Goal: Transaction & Acquisition: Obtain resource

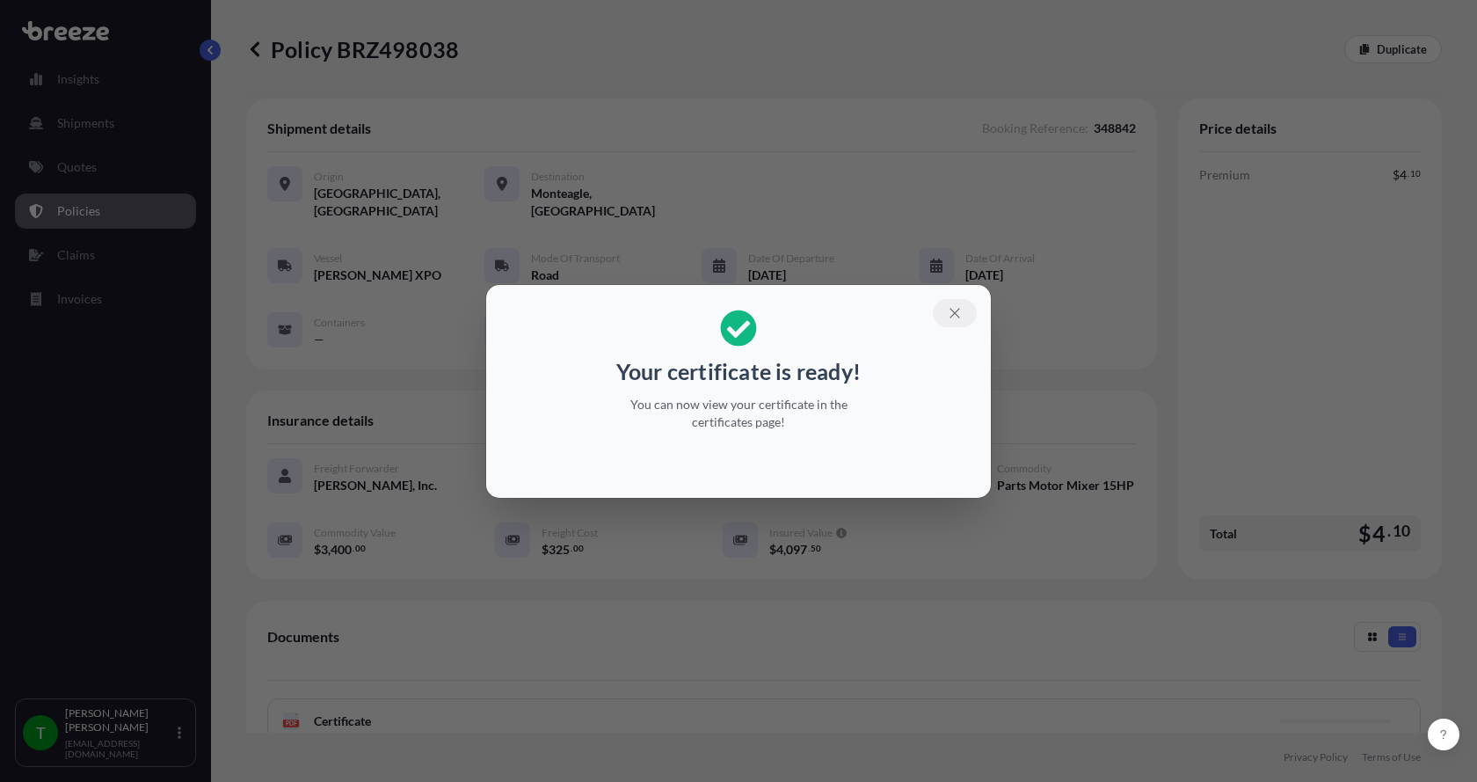
click at [946, 307] on button "button" at bounding box center [955, 313] width 44 height 28
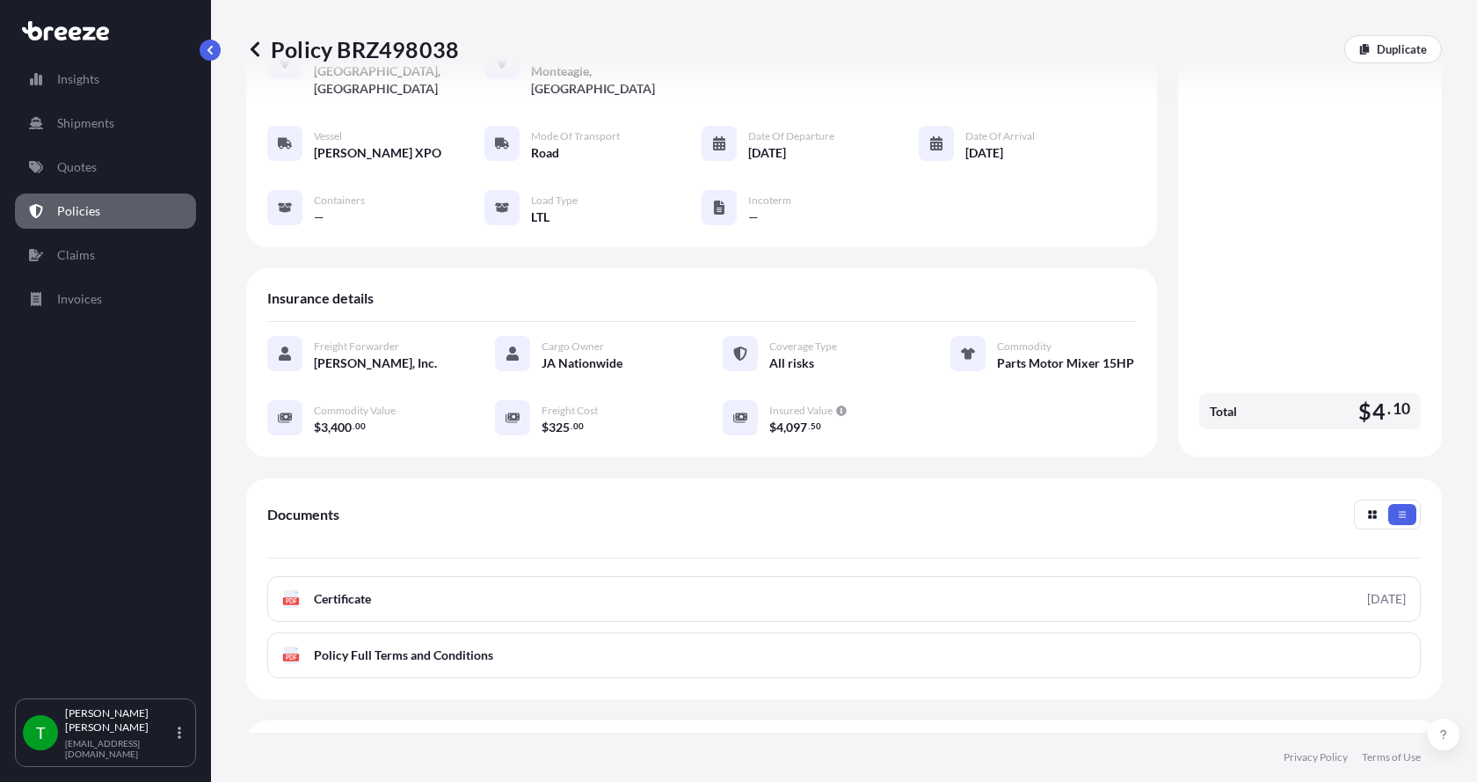
scroll to position [259, 0]
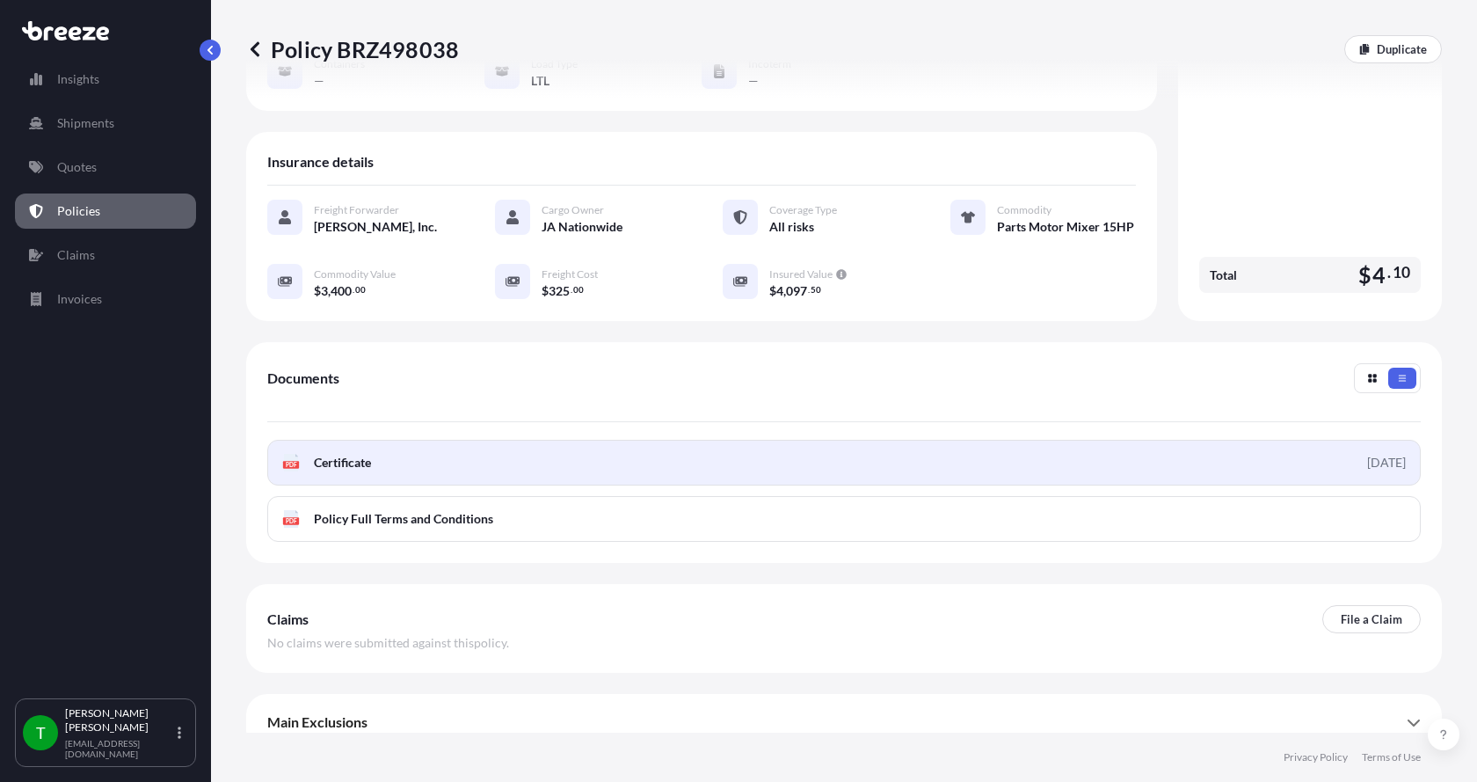
click at [287, 462] on text "PDF" at bounding box center [291, 465] width 11 height 6
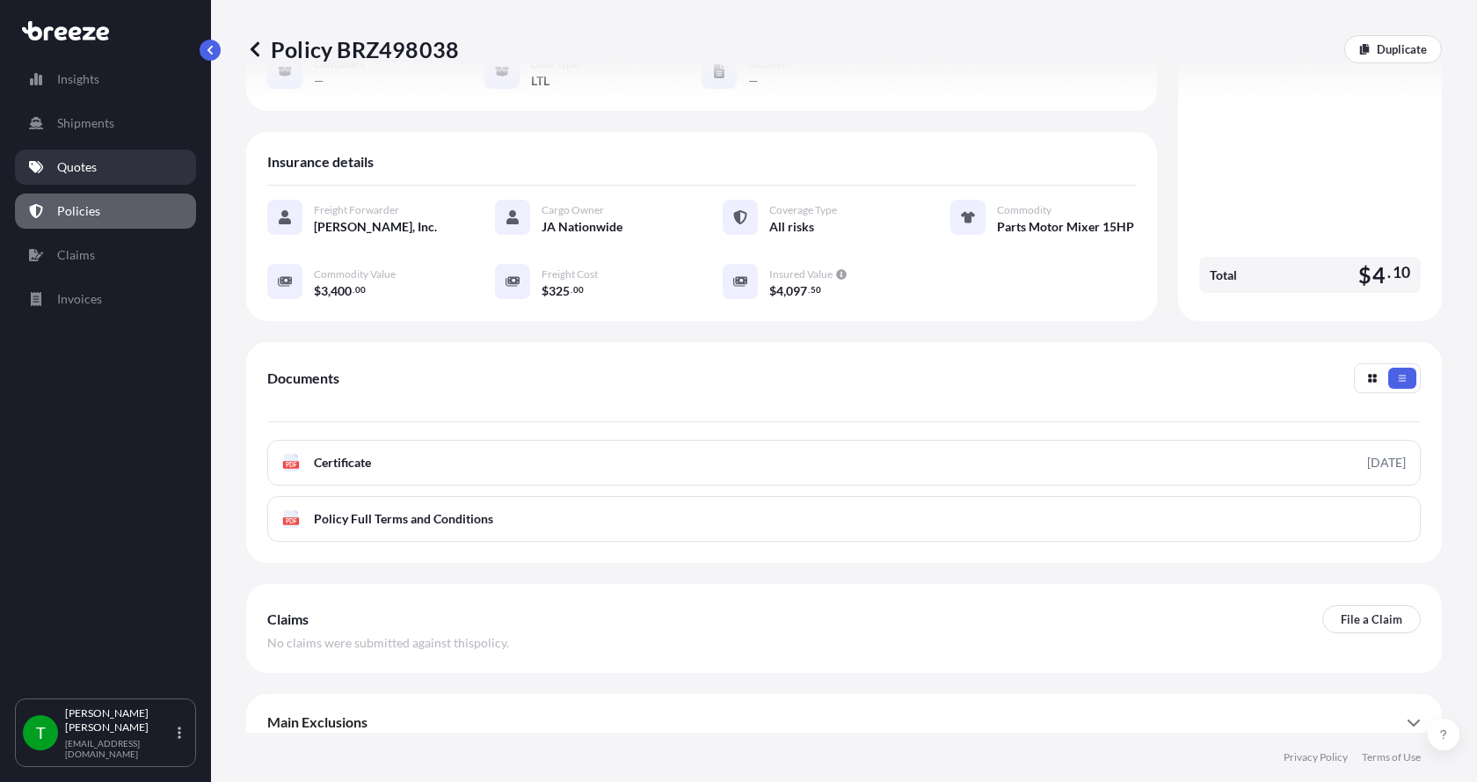
click at [83, 166] on p "Quotes" at bounding box center [77, 167] width 40 height 18
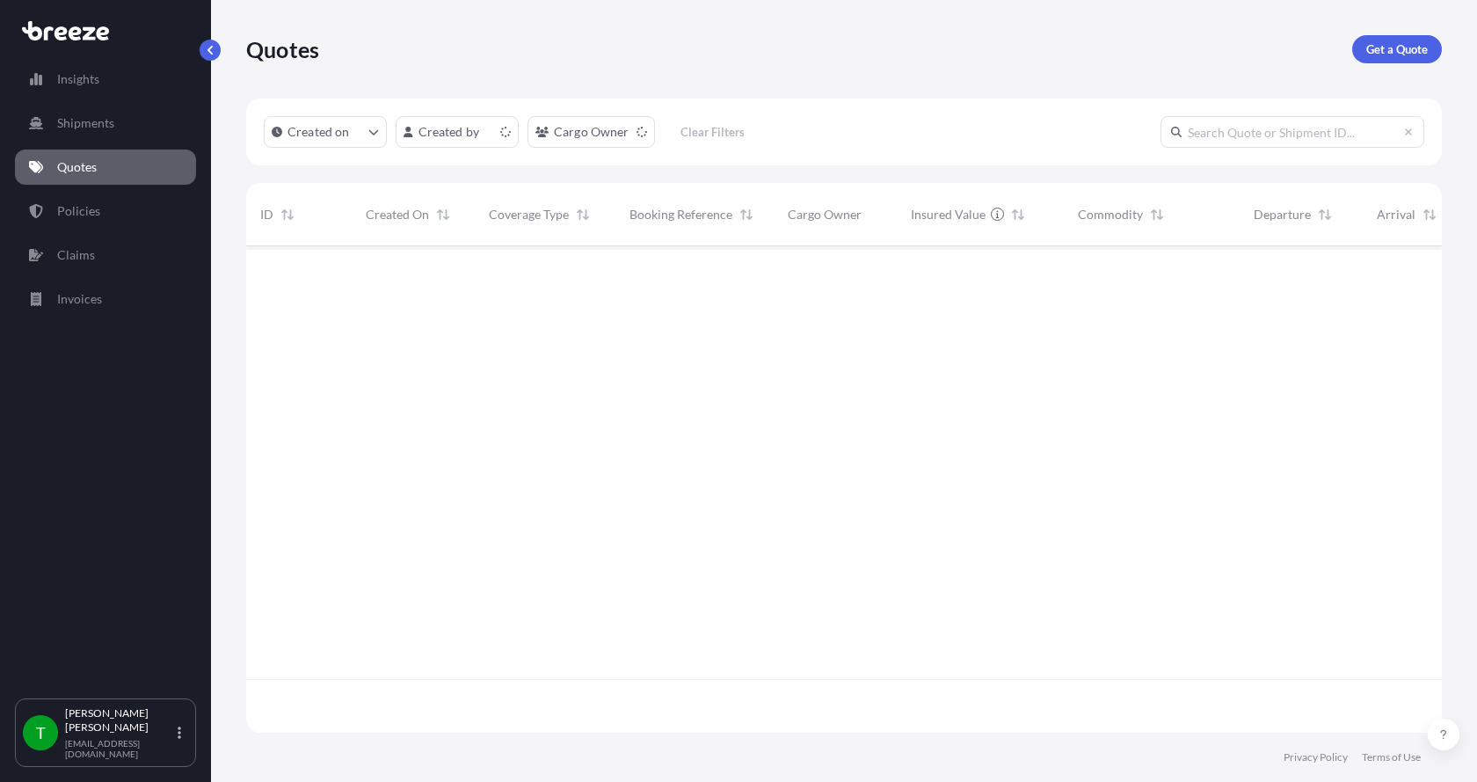
scroll to position [483, 1183]
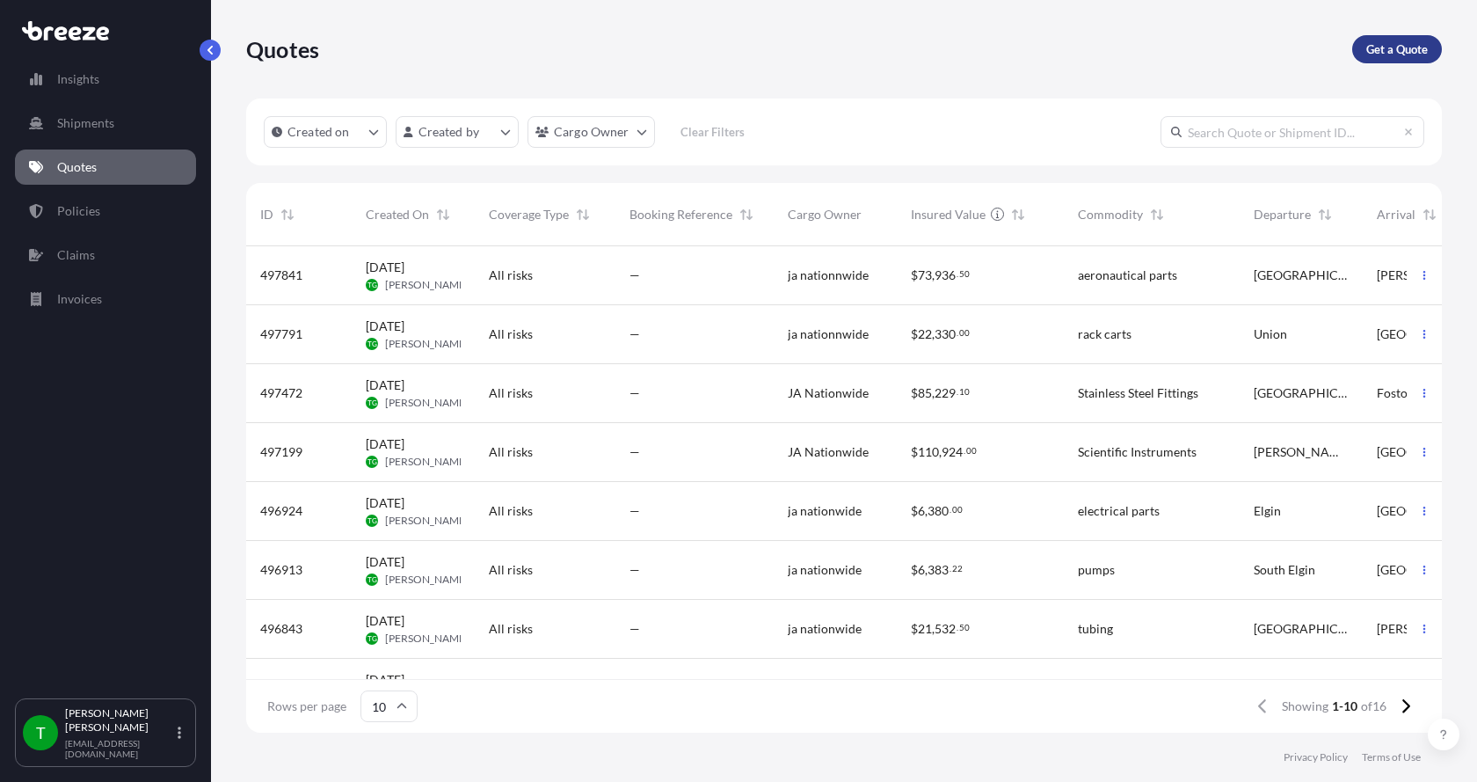
click at [1410, 38] on link "Get a Quote" at bounding box center [1398, 49] width 90 height 28
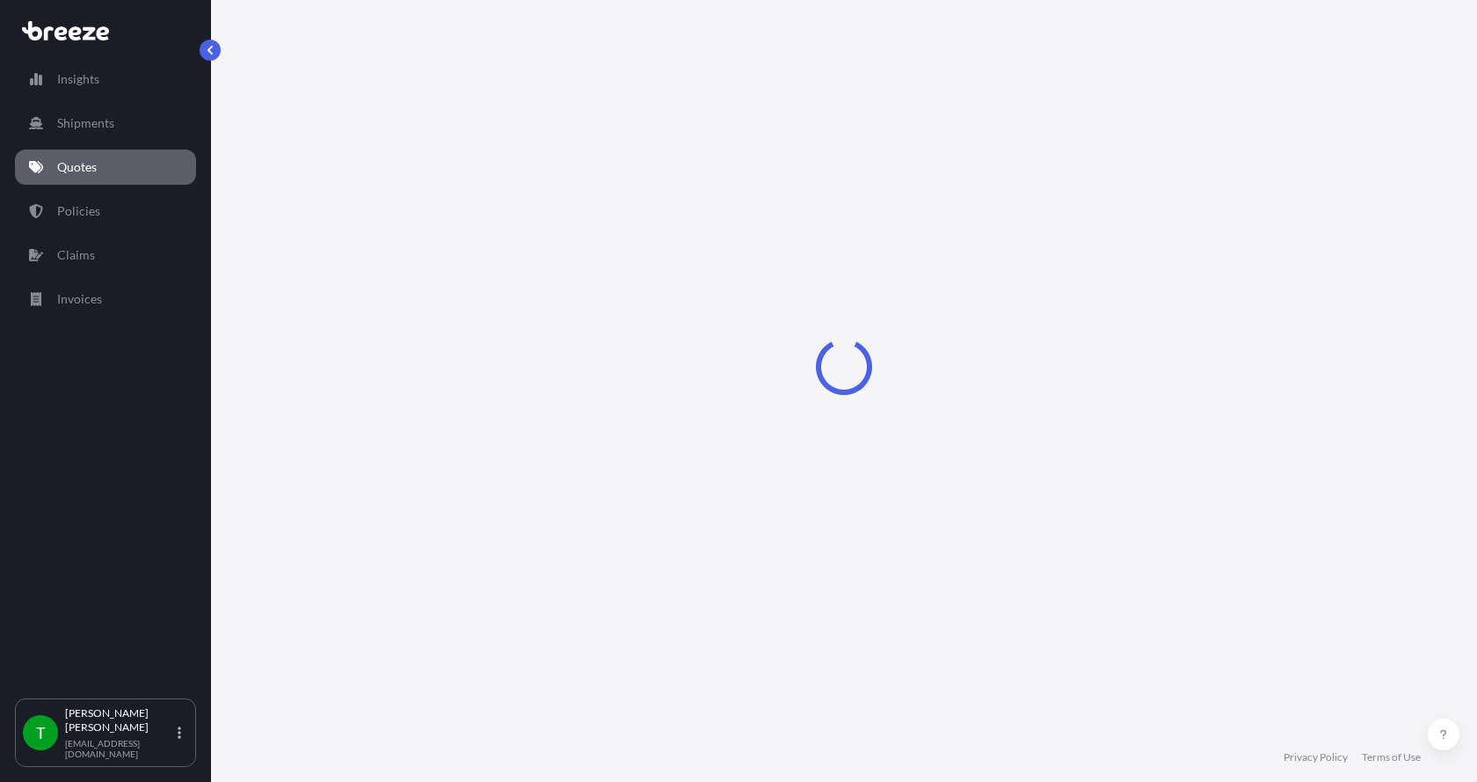
select select "Sea"
select select "1"
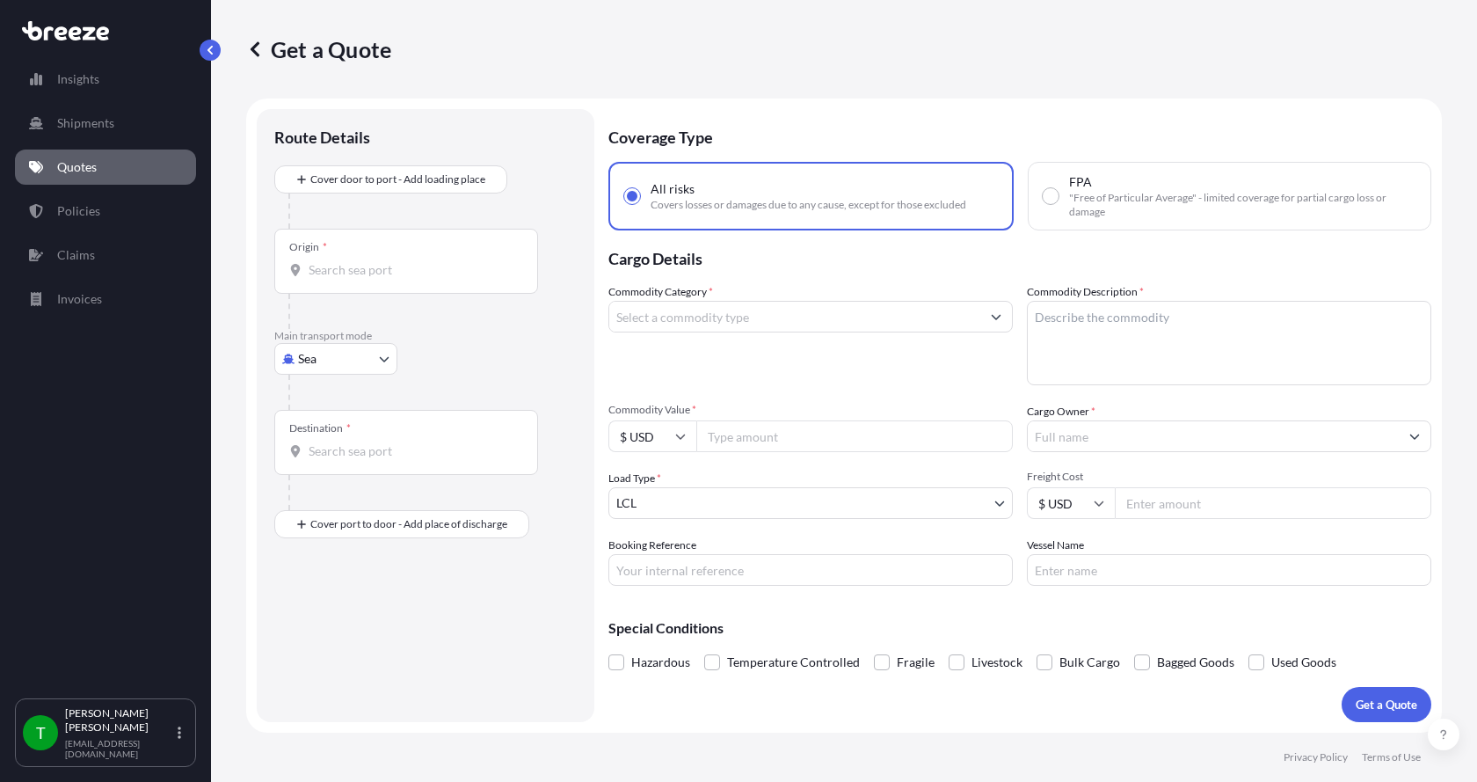
click at [304, 367] on body "Insights Shipments Quotes Policies Claims Invoices T [PERSON_NAME] [EMAIL_ADDRE…" at bounding box center [738, 391] width 1477 height 782
click at [333, 458] on div "Road" at bounding box center [335, 468] width 109 height 32
select select "Road"
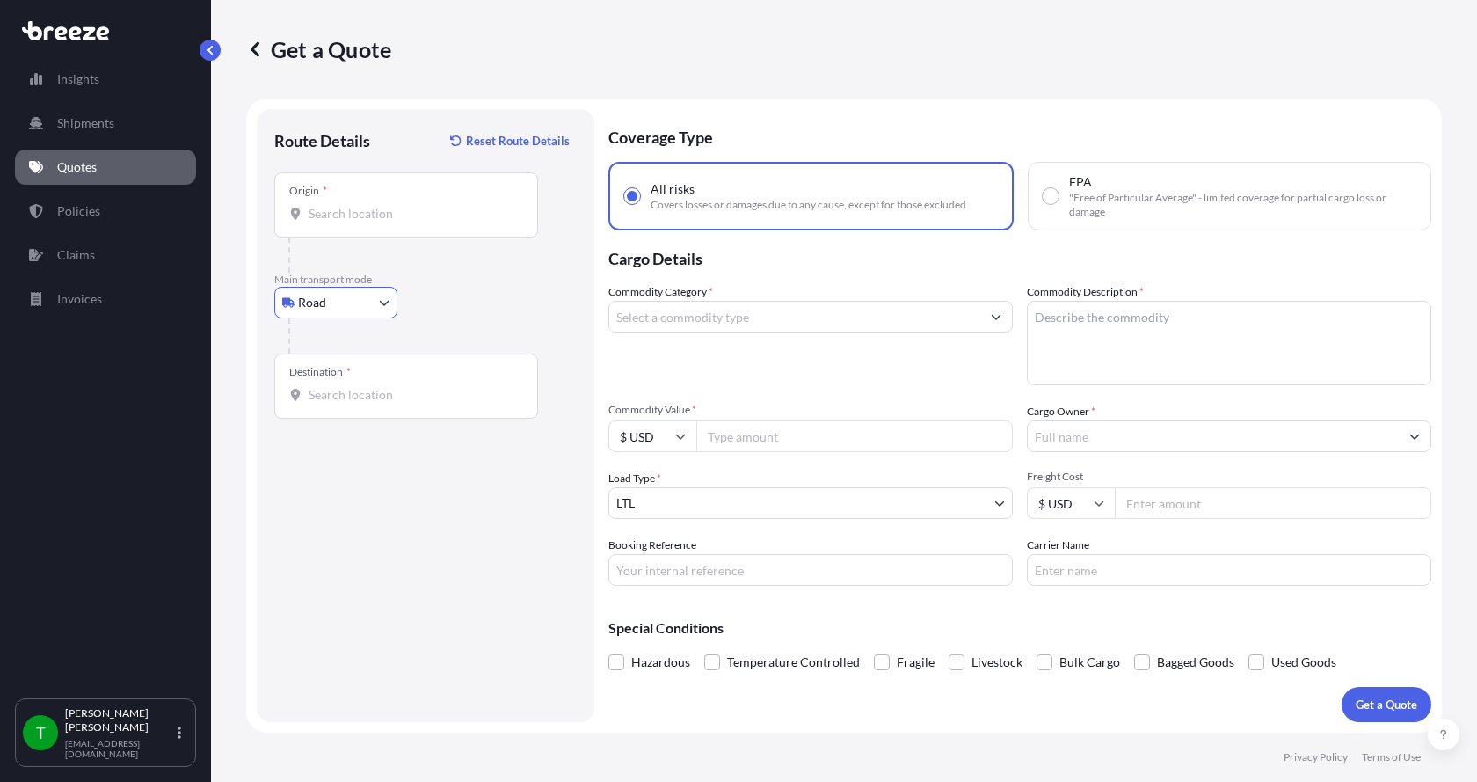
click at [317, 204] on div "Origin *" at bounding box center [406, 204] width 264 height 65
click at [317, 205] on input "Origin *" at bounding box center [413, 214] width 208 height 18
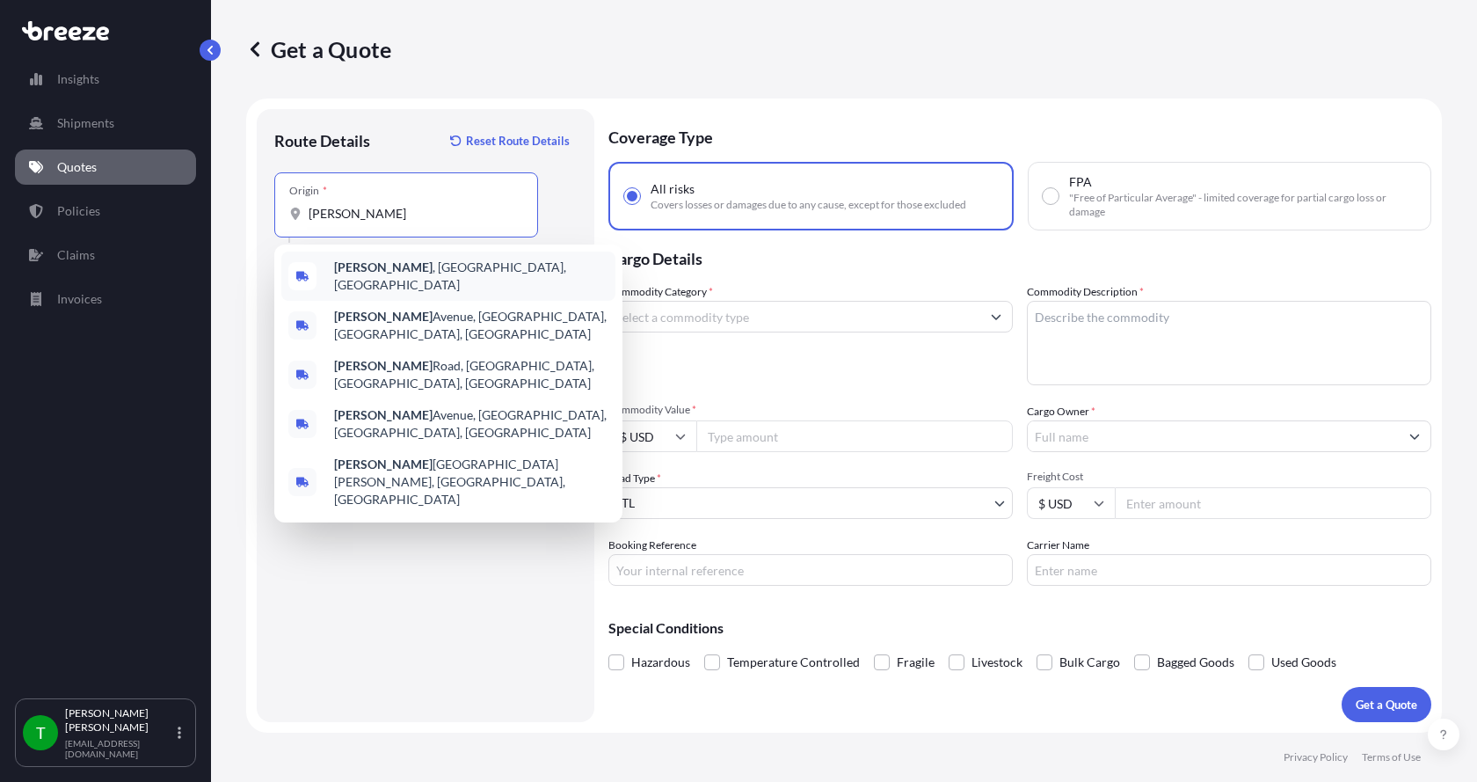
click at [388, 265] on span "[PERSON_NAME] , [GEOGRAPHIC_DATA], [GEOGRAPHIC_DATA]" at bounding box center [471, 276] width 274 height 35
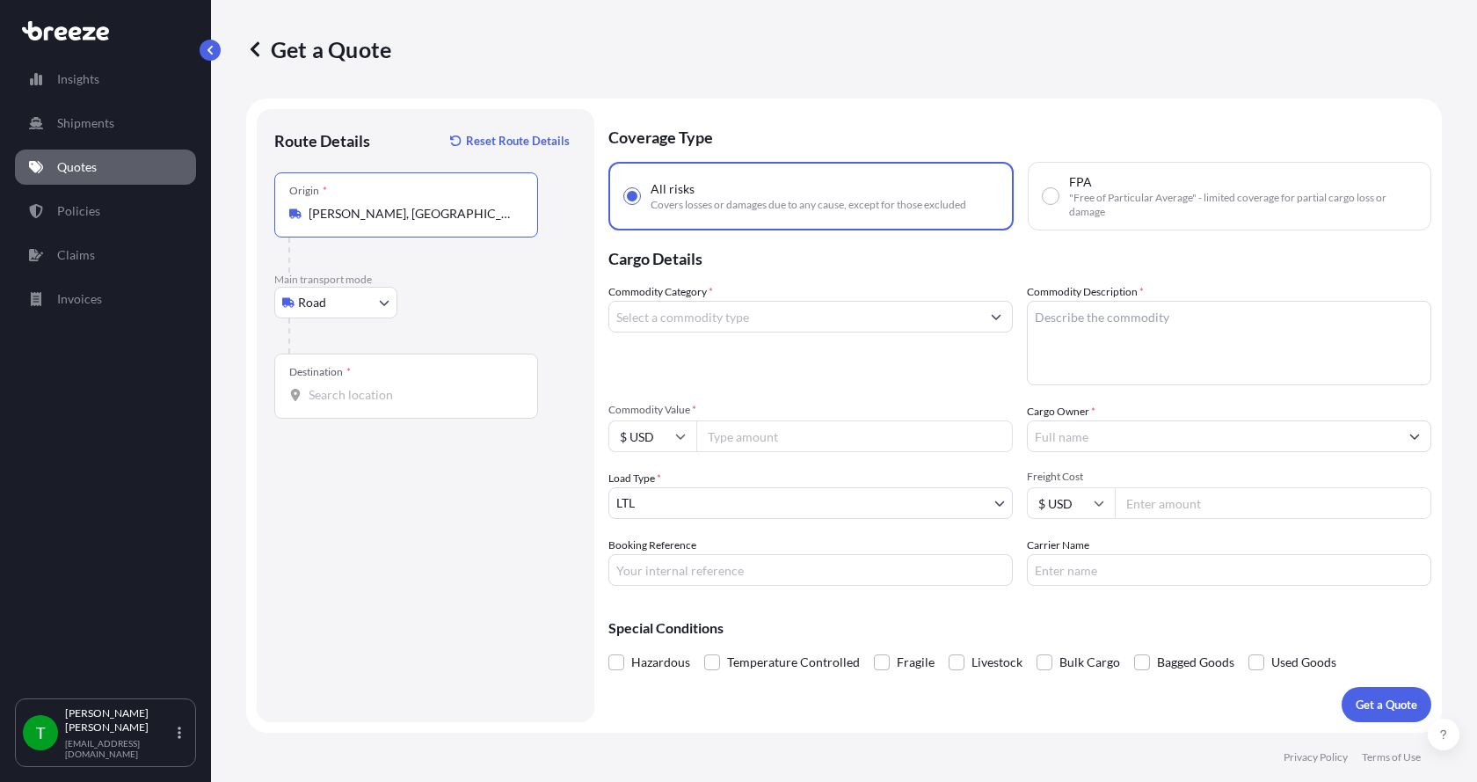
type input "[PERSON_NAME], [GEOGRAPHIC_DATA], [GEOGRAPHIC_DATA]"
click at [317, 390] on input "Destination *" at bounding box center [413, 395] width 208 height 18
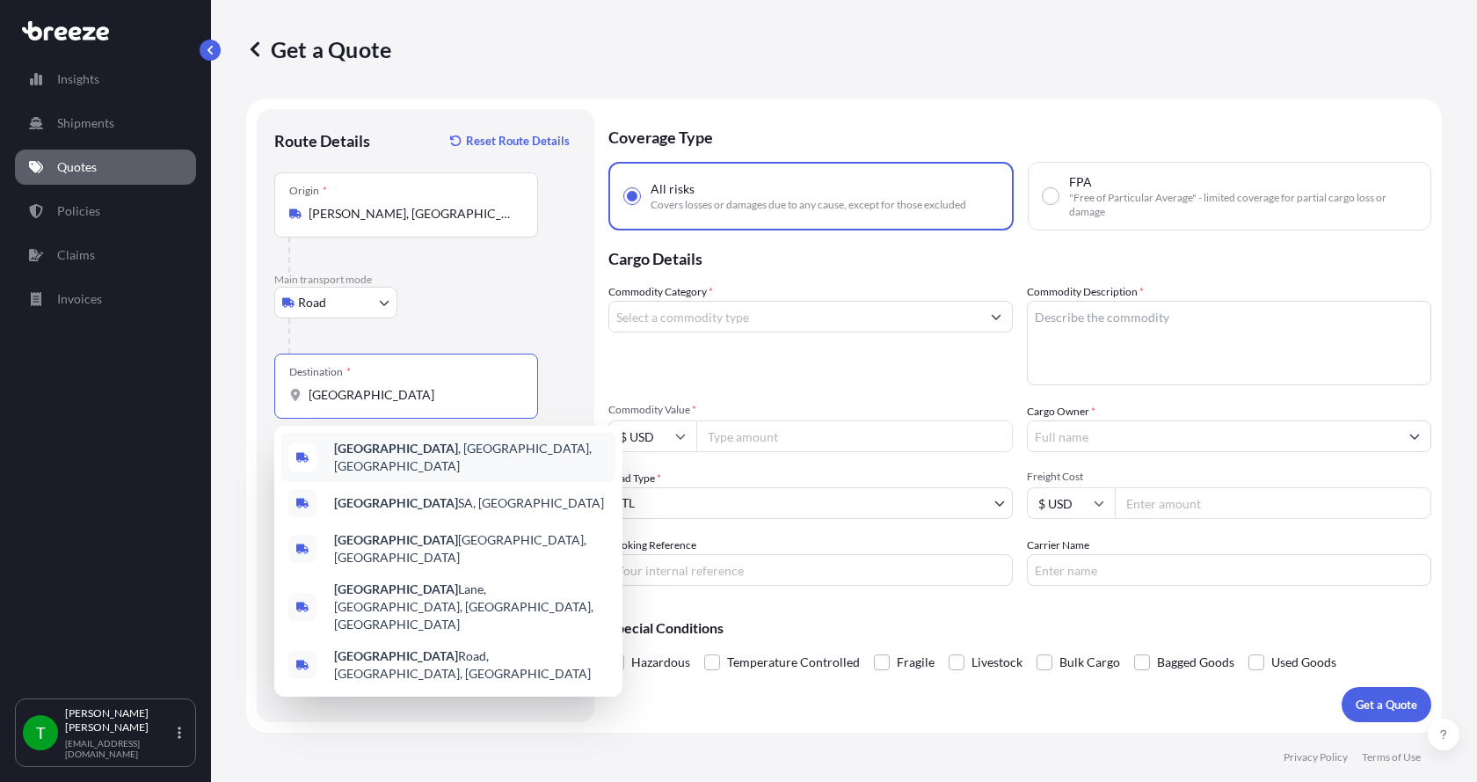
click at [386, 456] on b "[GEOGRAPHIC_DATA]" at bounding box center [396, 448] width 124 height 15
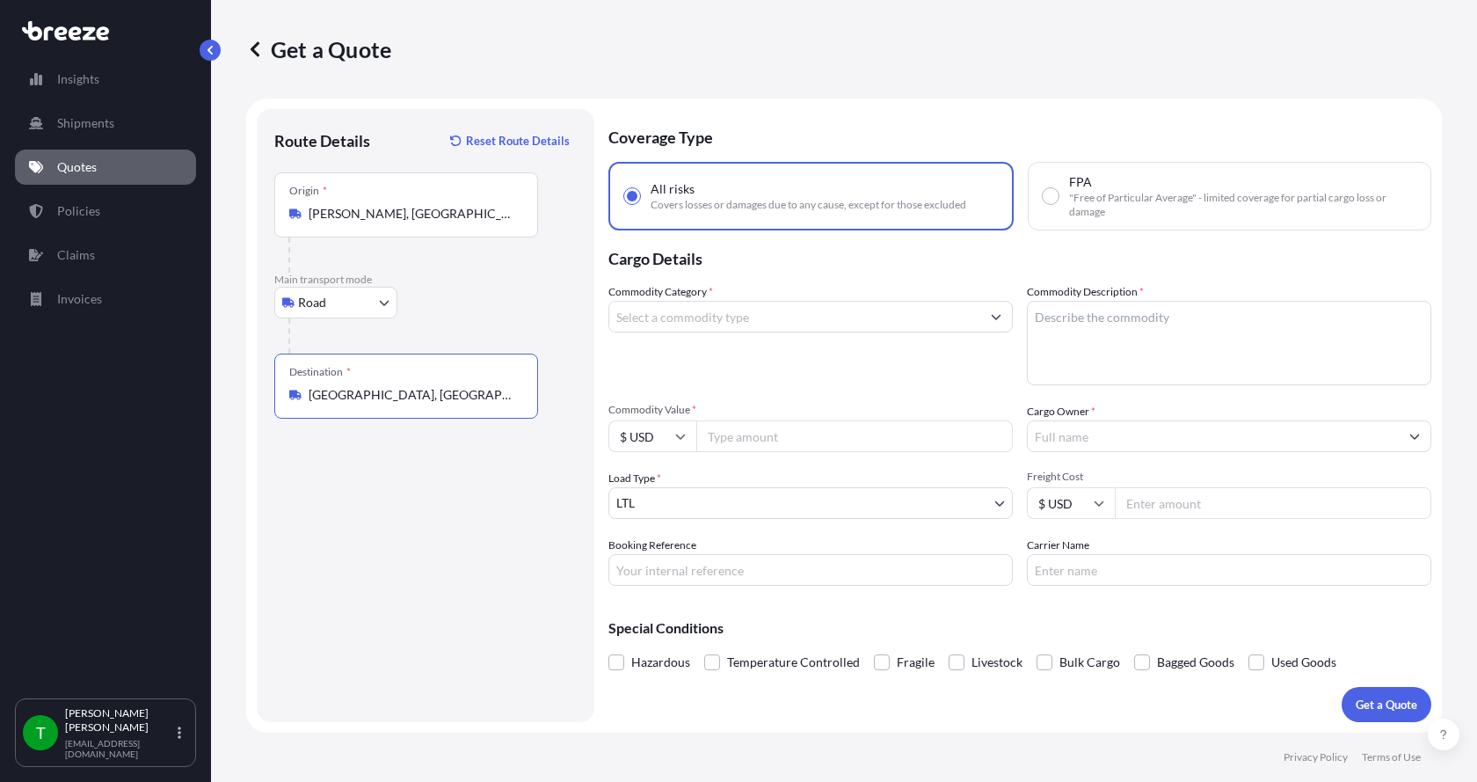
type input "[GEOGRAPHIC_DATA], [GEOGRAPHIC_DATA], [GEOGRAPHIC_DATA]"
click at [675, 315] on input "Commodity Category *" at bounding box center [794, 317] width 371 height 32
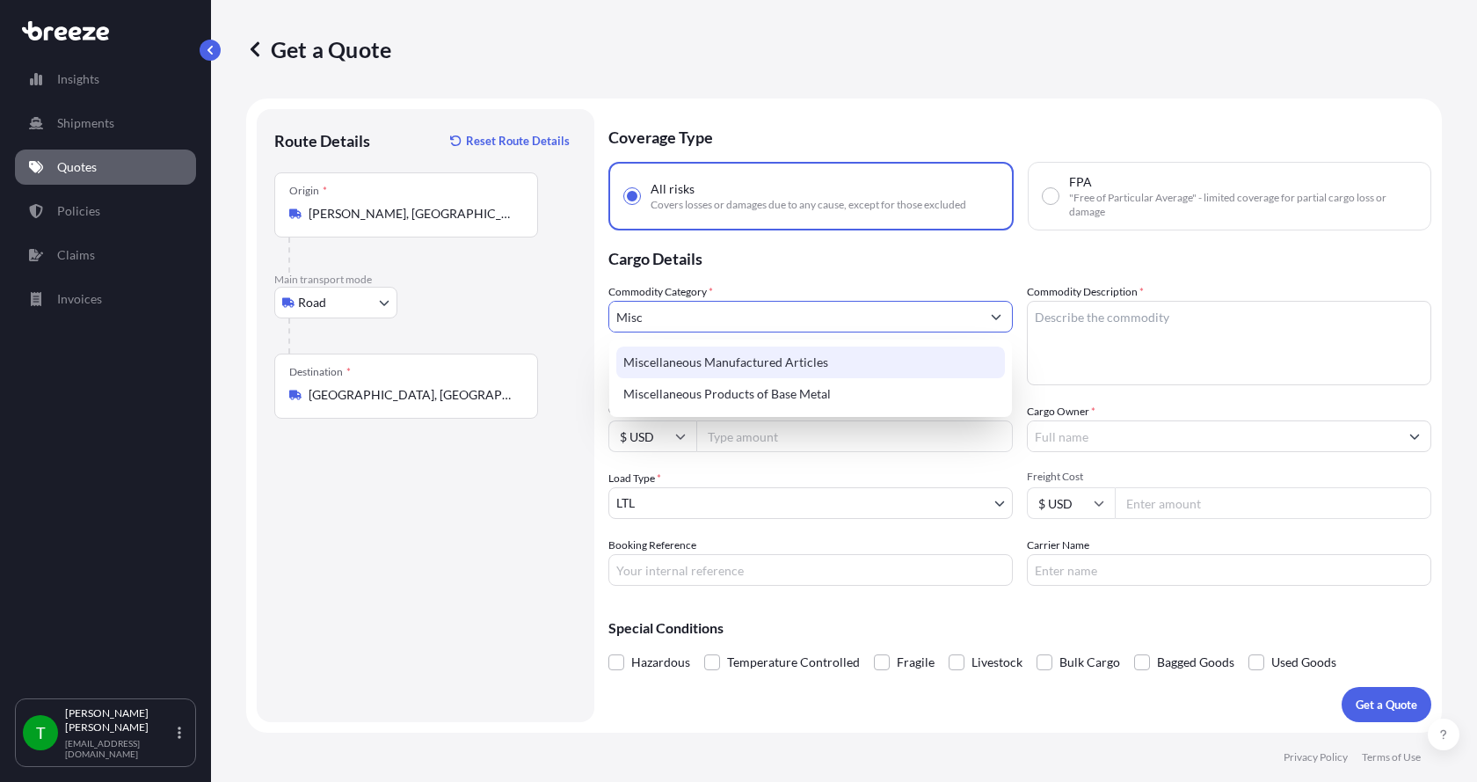
click at [679, 354] on div "Miscellaneous Manufactured Articles" at bounding box center [810, 362] width 389 height 32
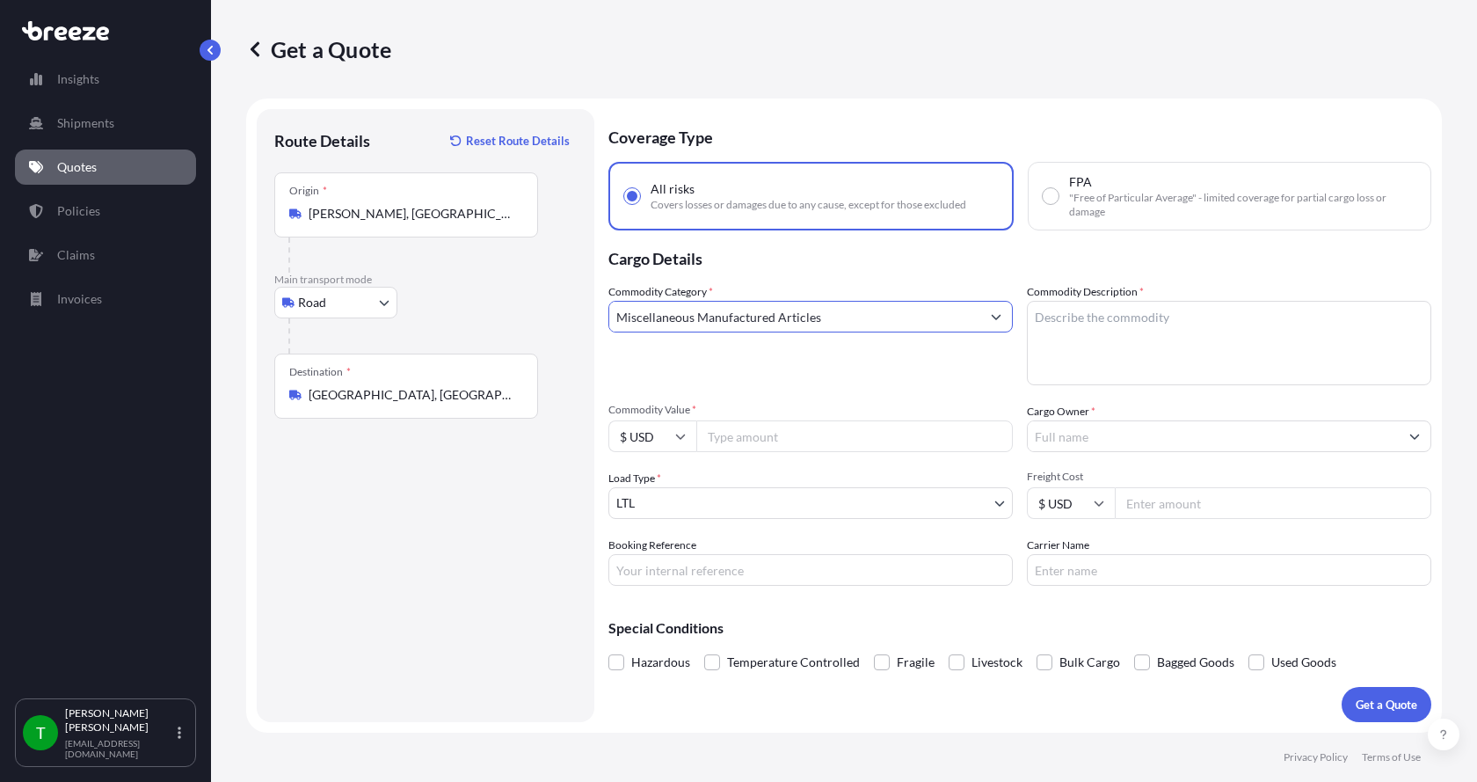
type input "Miscellaneous Manufactured Articles"
click at [1111, 318] on textarea "Commodity Description *" at bounding box center [1229, 343] width 405 height 84
type textarea "Tadano 800 GTC Crane Mobe"
click at [763, 441] on input "Commodity Value *" at bounding box center [854, 436] width 317 height 32
type input "1000000.00"
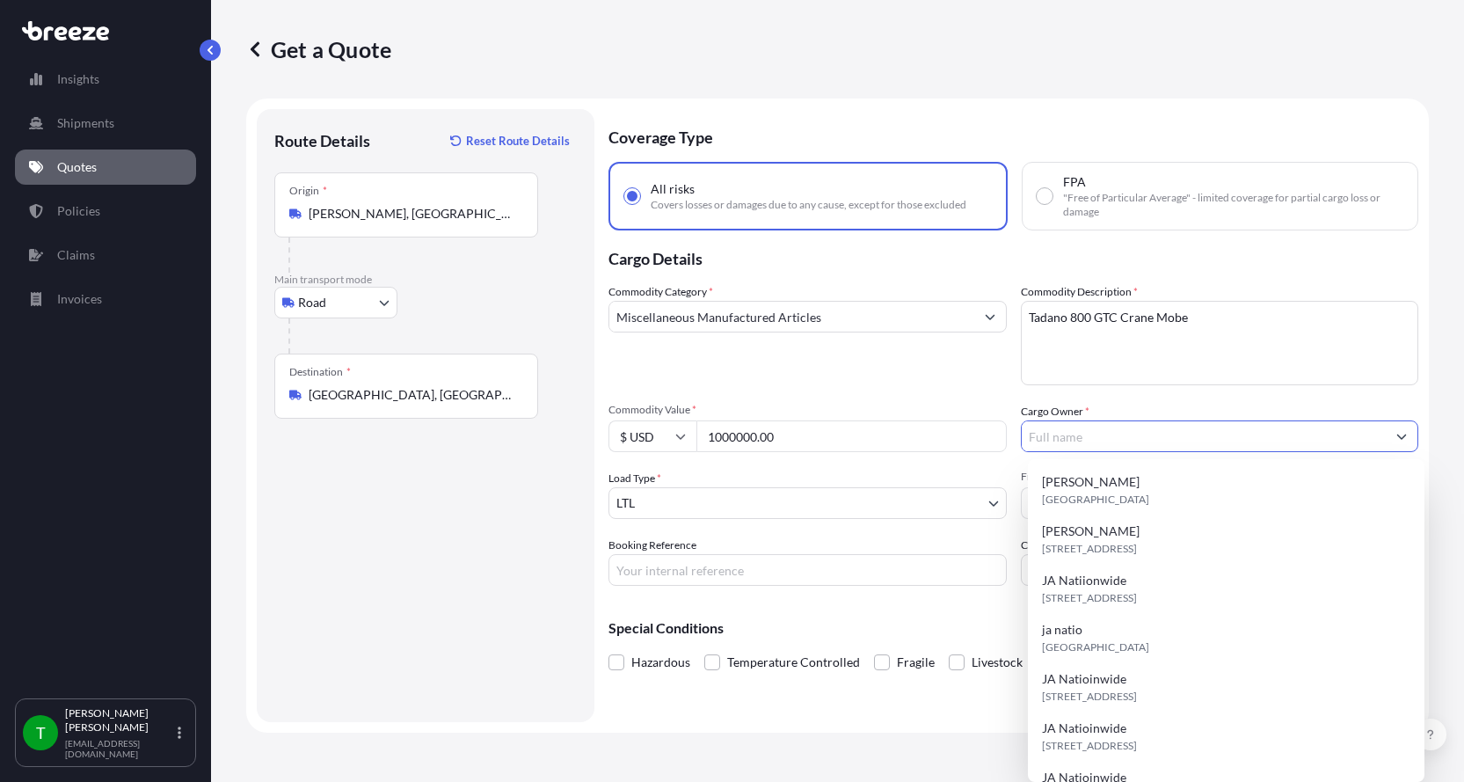
click at [1077, 438] on input "Cargo Owner *" at bounding box center [1204, 436] width 365 height 32
type input "JA NAtionwide"
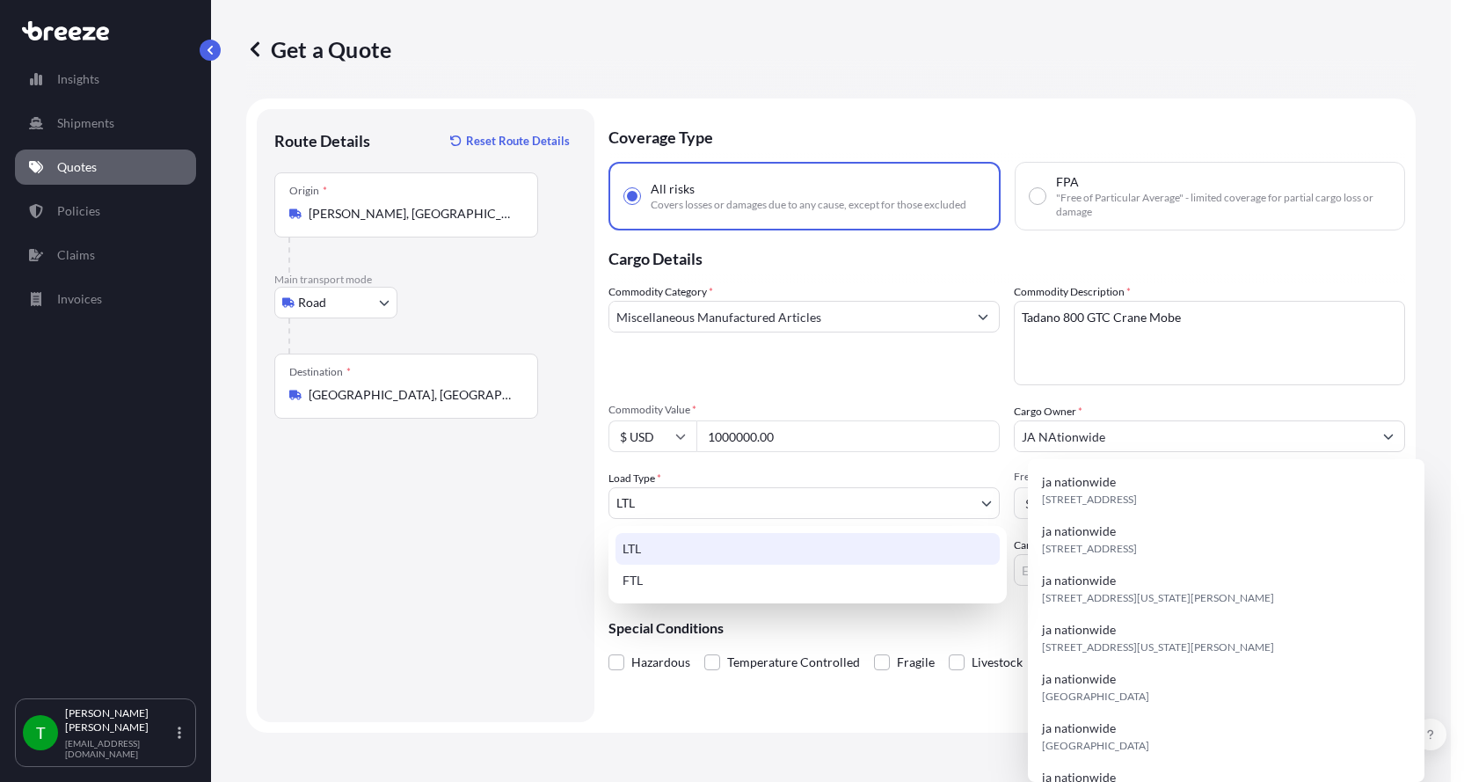
click at [993, 500] on body "14 options available. 13 options available. 12 options available. 14 options av…" at bounding box center [725, 391] width 1451 height 782
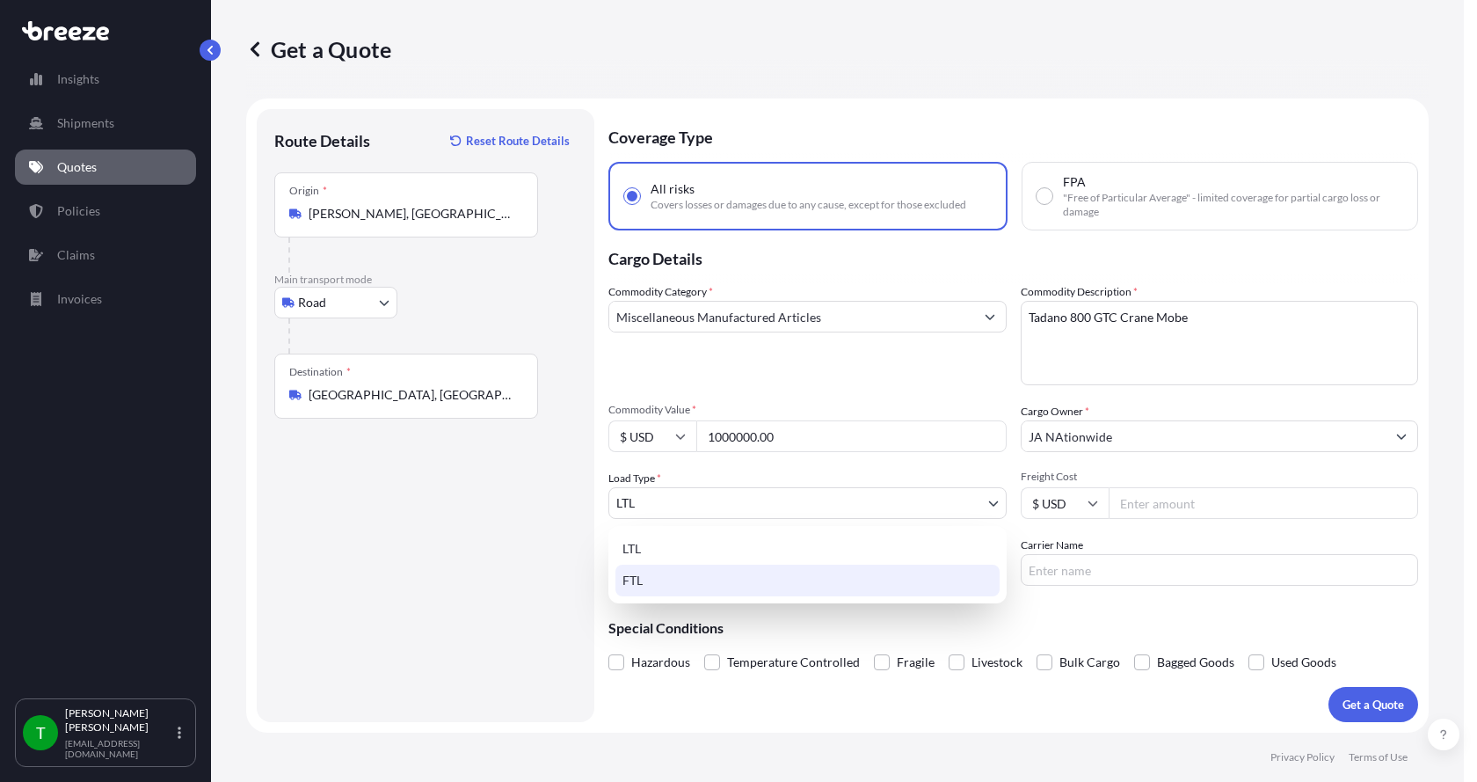
click at [847, 586] on div "FTL" at bounding box center [808, 581] width 384 height 32
select select "2"
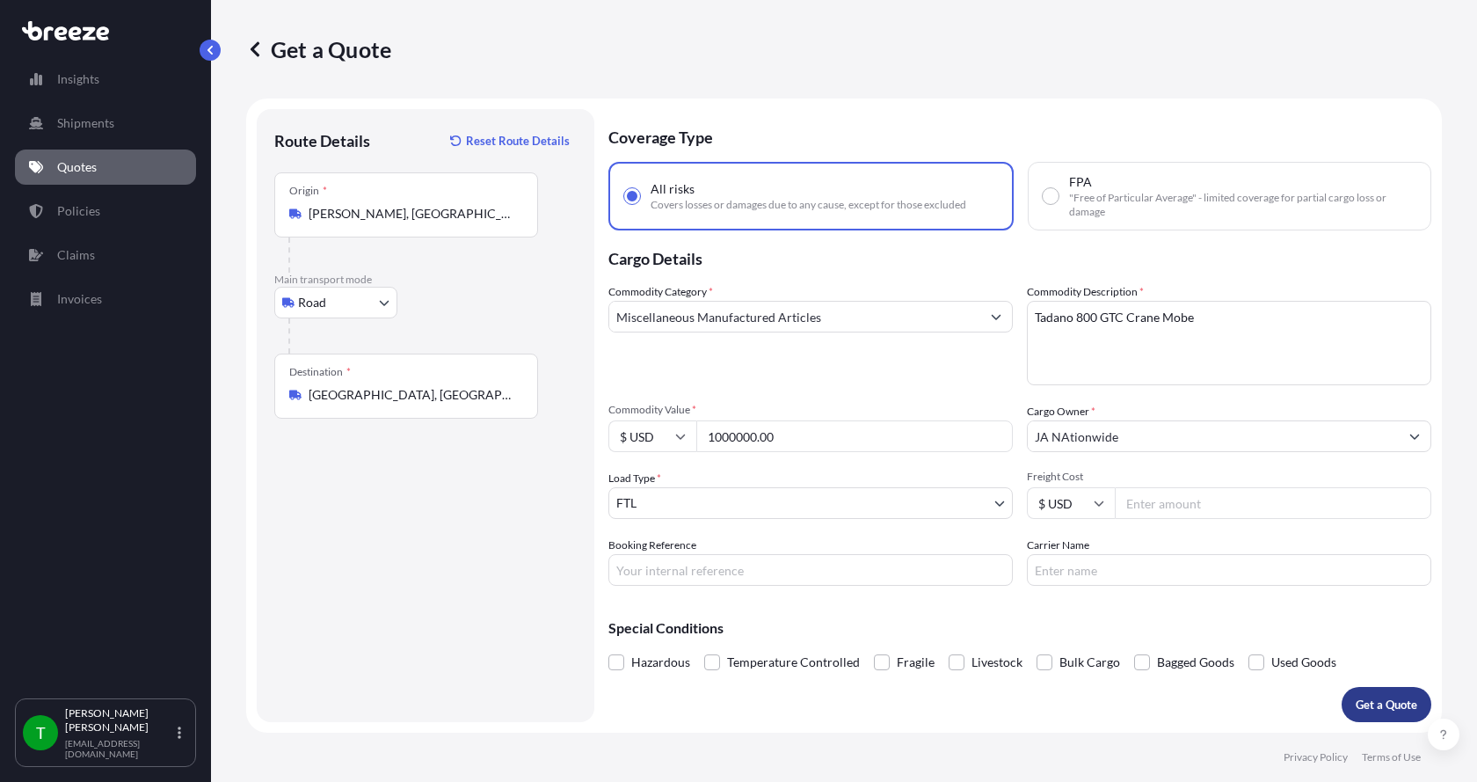
click at [1375, 689] on button "Get a Quote" at bounding box center [1387, 704] width 90 height 35
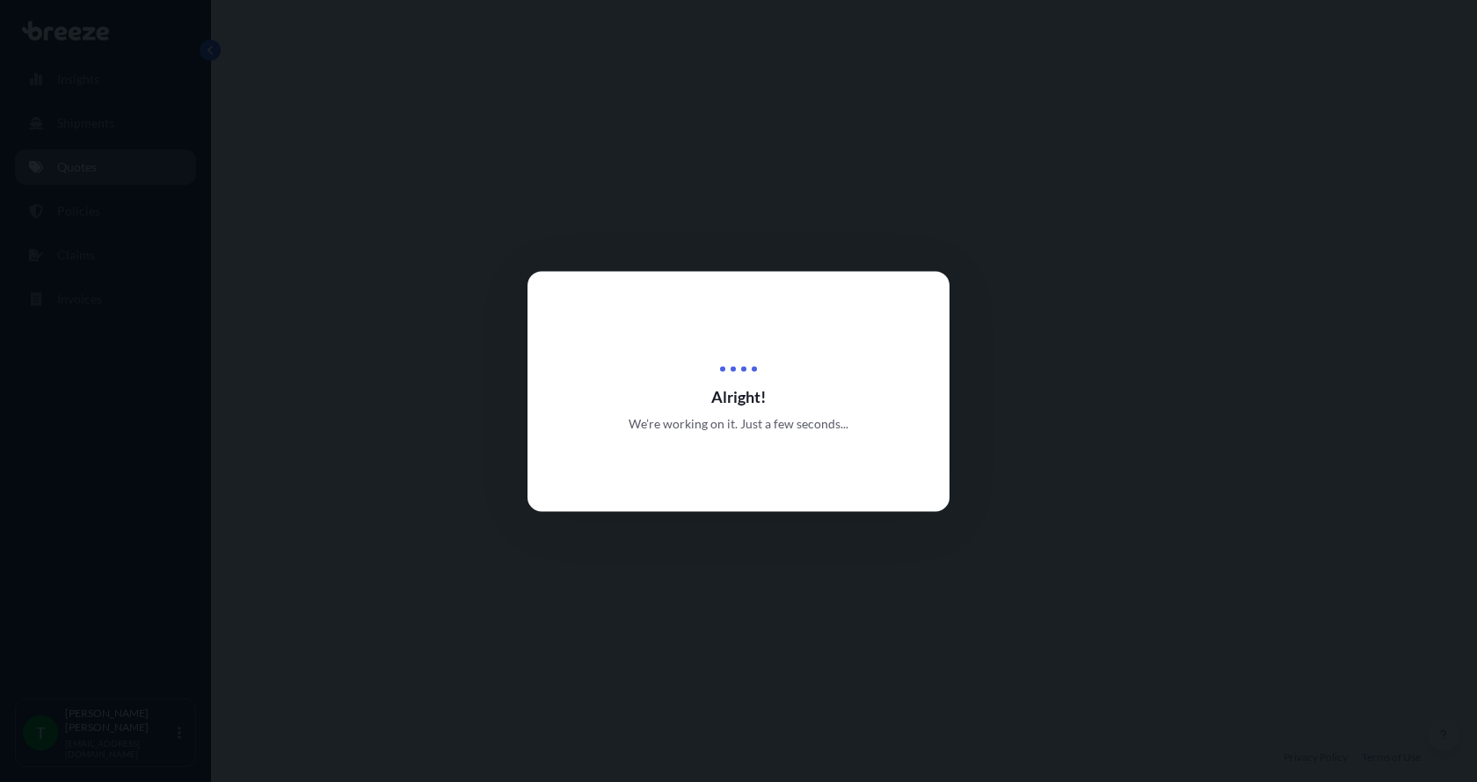
select select "Road"
select select "2"
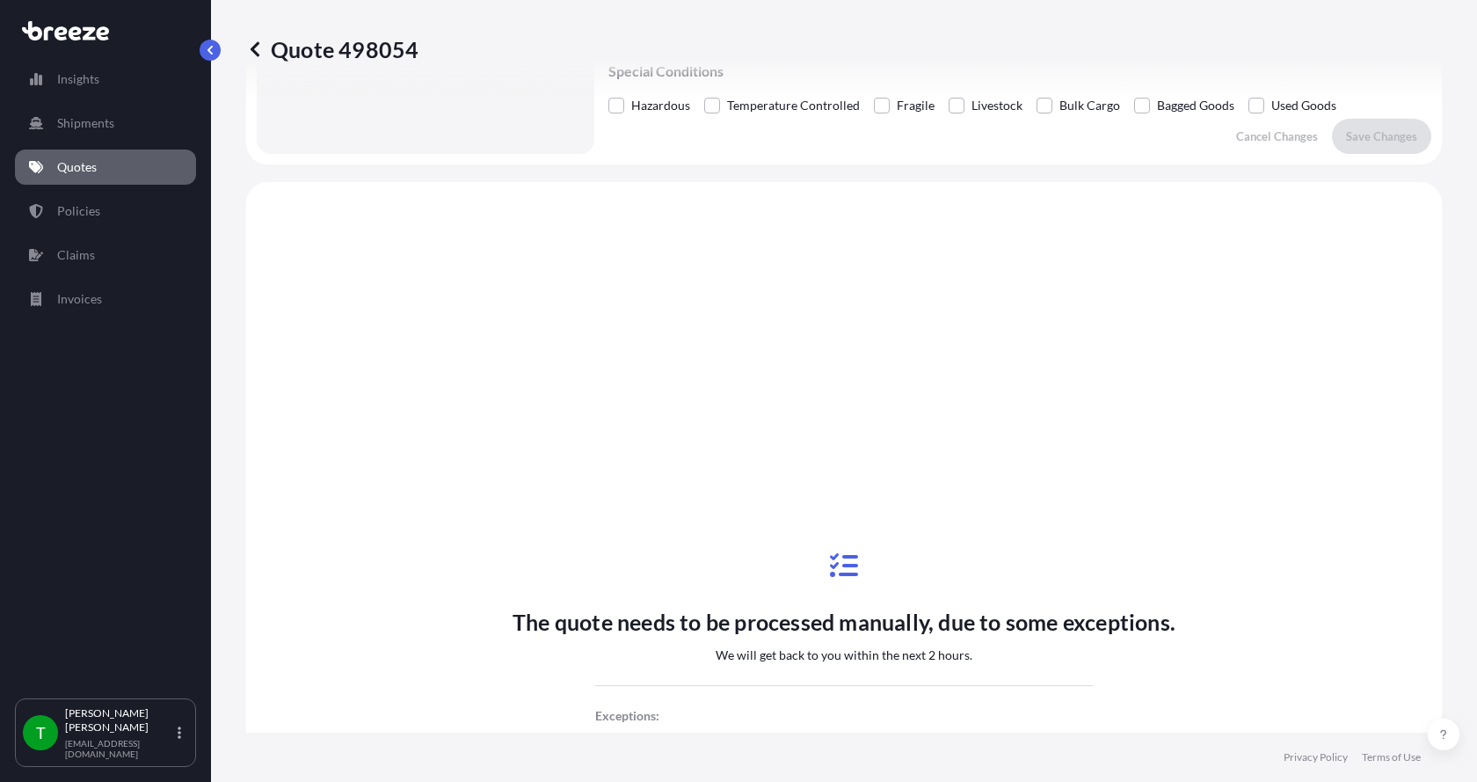
scroll to position [651, 0]
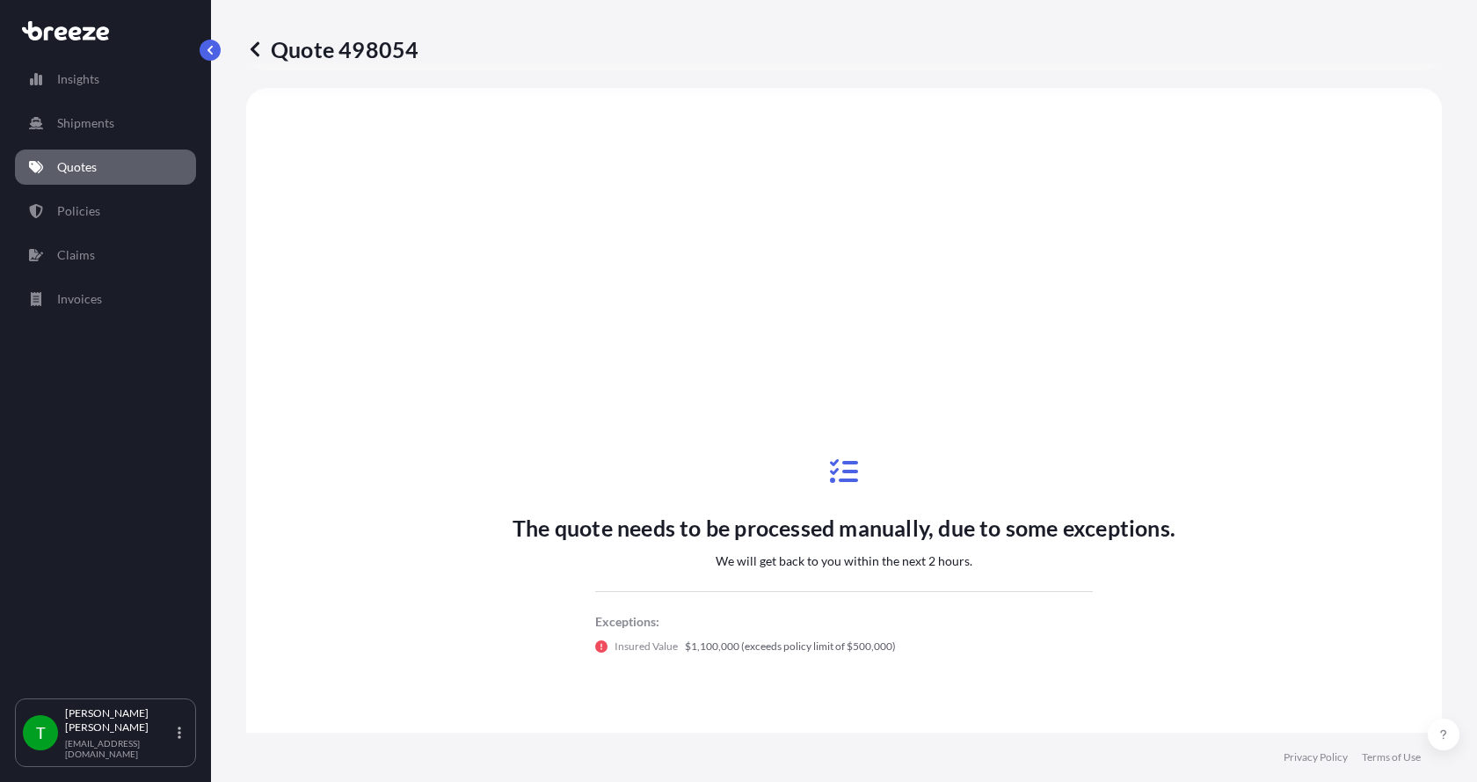
click at [322, 132] on div "The quote needs to be processed manually, due to some exceptions. We will get b…" at bounding box center [844, 556] width 1147 height 886
